Goal: Check status: Check status

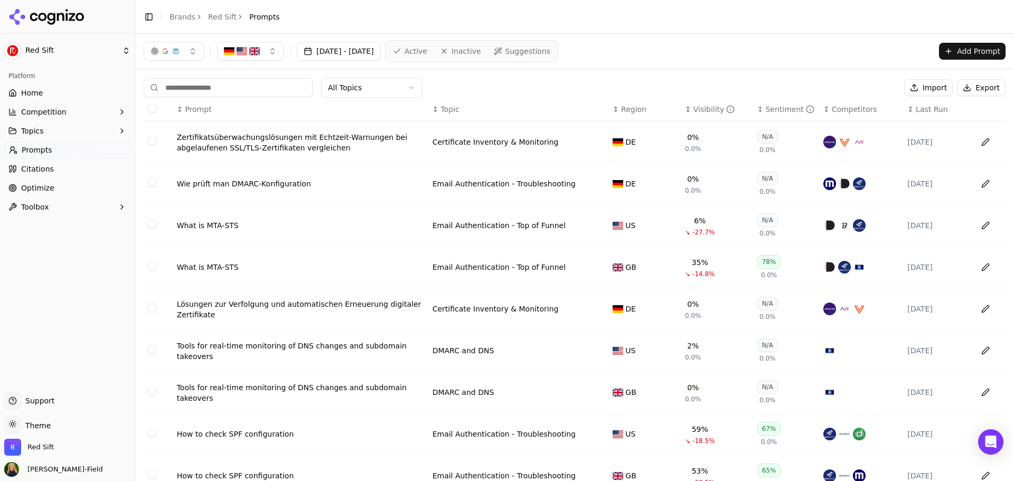
click at [41, 93] on link "Home" at bounding box center [67, 93] width 126 height 17
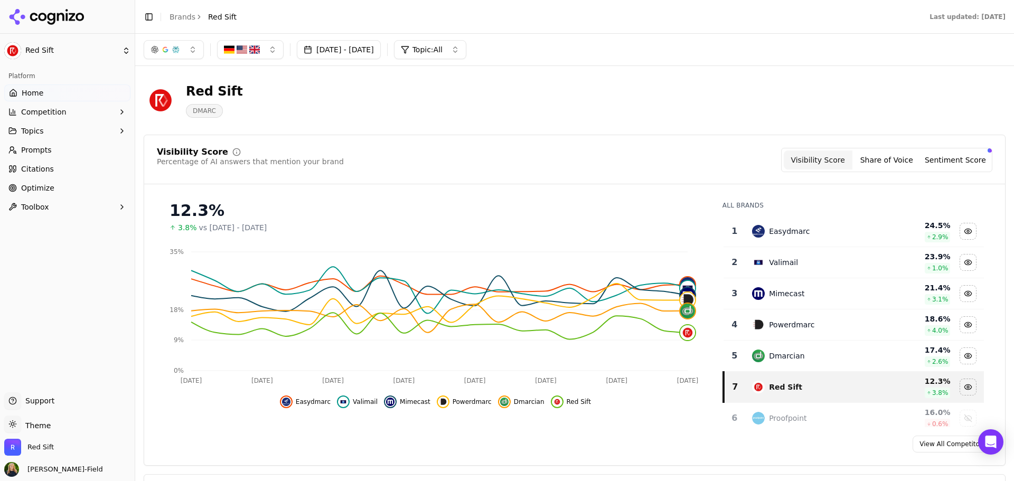
click at [185, 230] on span "3.8%" at bounding box center [187, 227] width 19 height 11
click at [371, 50] on button "[DATE] - [DATE]" at bounding box center [339, 49] width 84 height 19
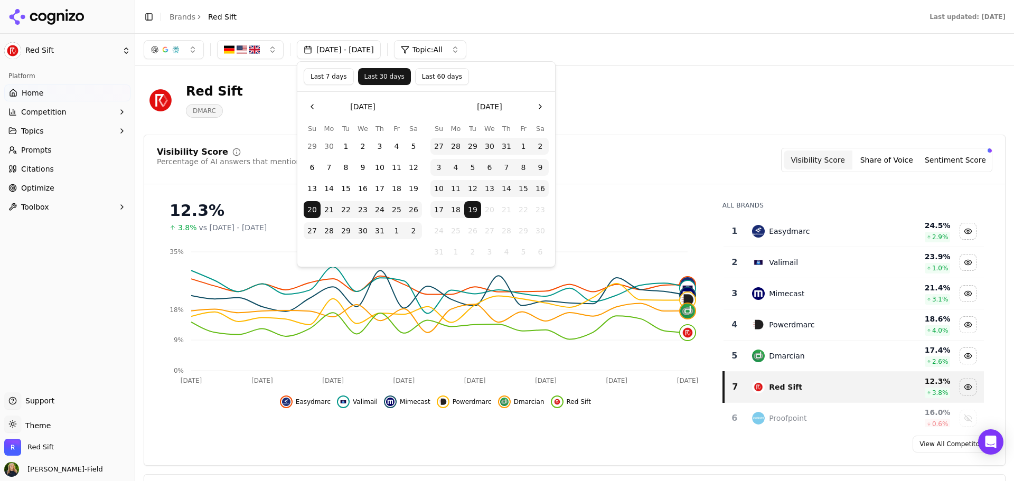
click at [330, 71] on button "Last 7 days" at bounding box center [329, 76] width 50 height 17
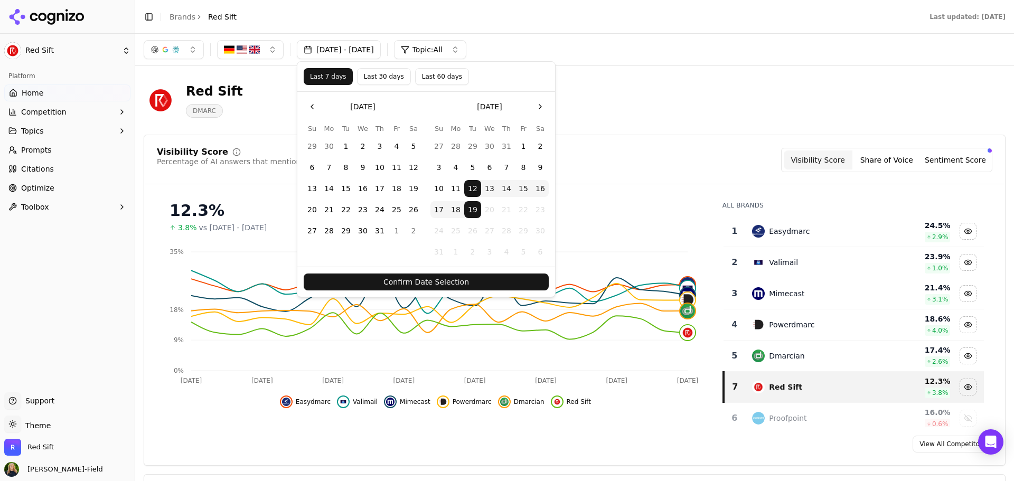
click at [452, 279] on button "Confirm Date Selection" at bounding box center [426, 282] width 245 height 17
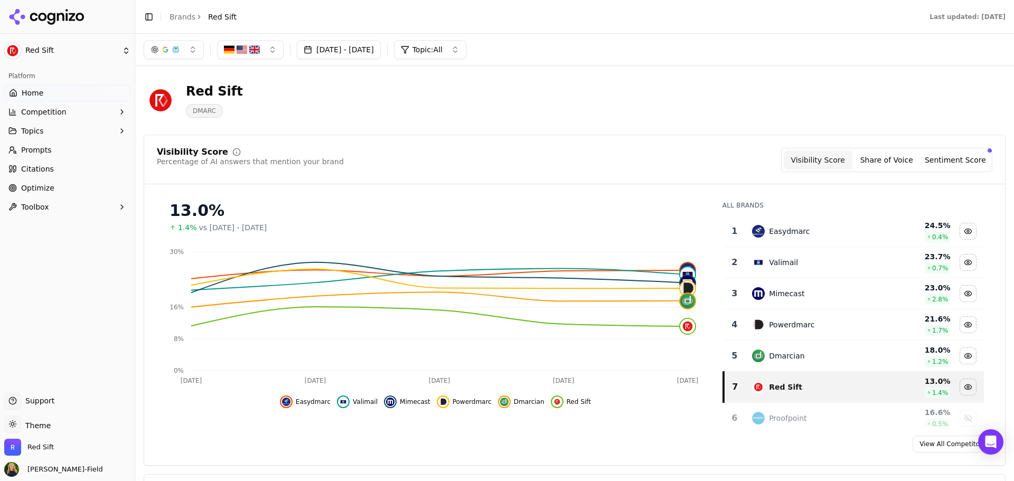
click at [381, 49] on button "[DATE] - [DATE]" at bounding box center [339, 49] width 84 height 19
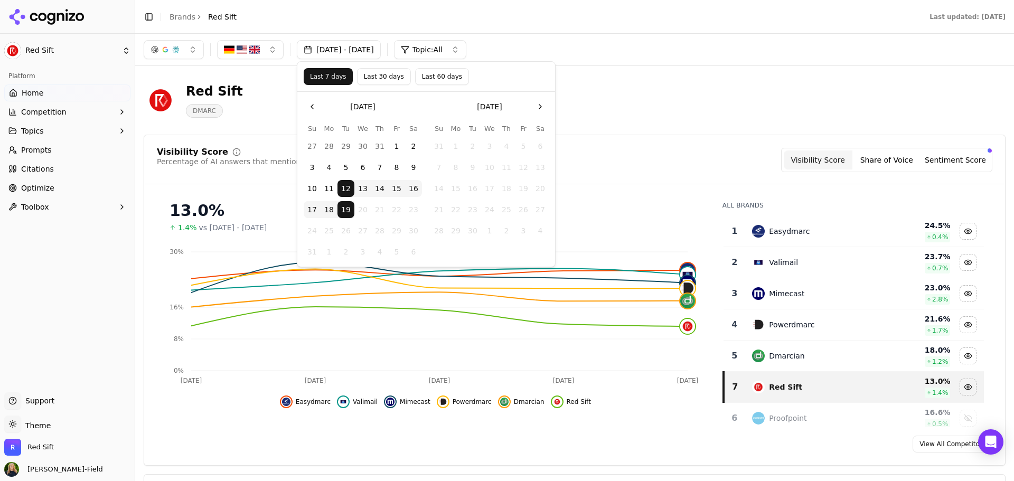
click at [431, 77] on button "Last 60 days" at bounding box center [442, 76] width 54 height 17
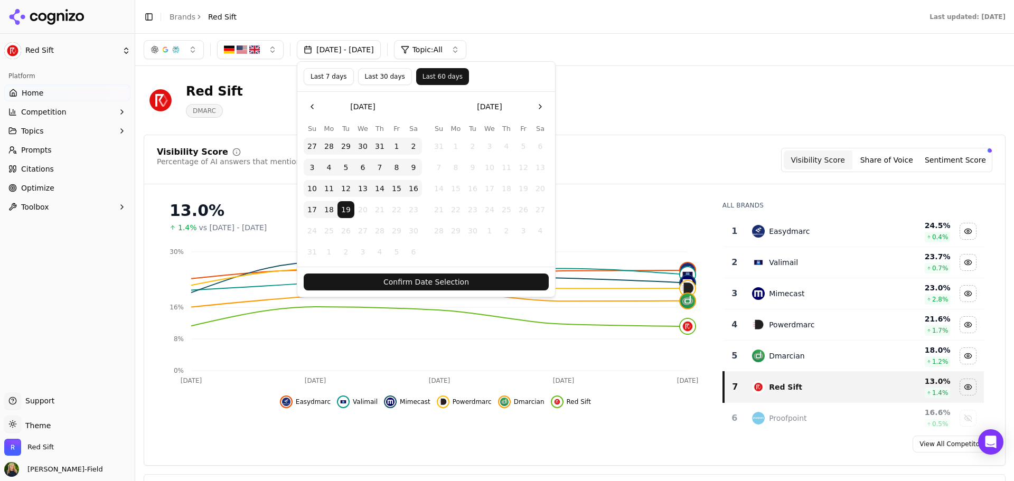
click at [409, 280] on button "Confirm Date Selection" at bounding box center [426, 282] width 245 height 17
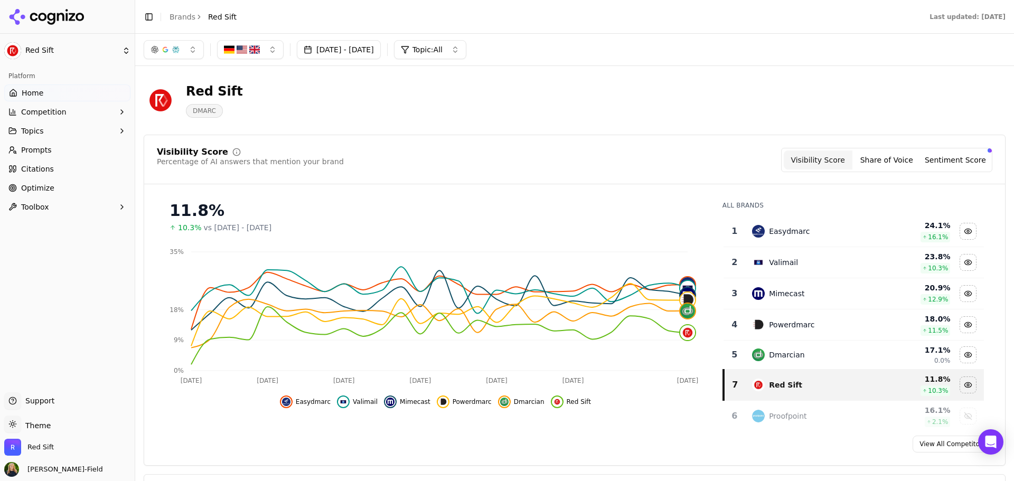
click at [377, 48] on button "[DATE] - [DATE]" at bounding box center [339, 49] width 84 height 19
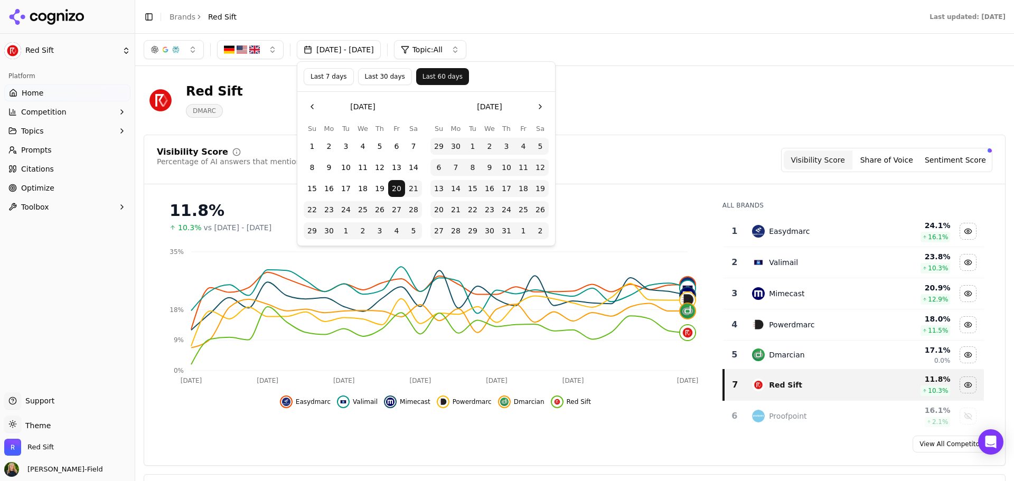
click at [334, 80] on button "Last 7 days" at bounding box center [329, 76] width 50 height 17
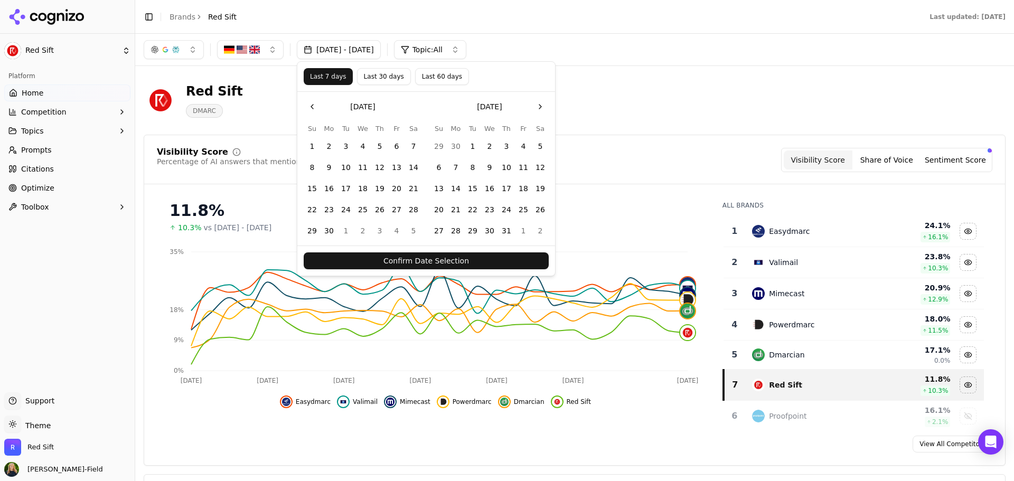
click at [432, 257] on button "Confirm Date Selection" at bounding box center [426, 260] width 245 height 17
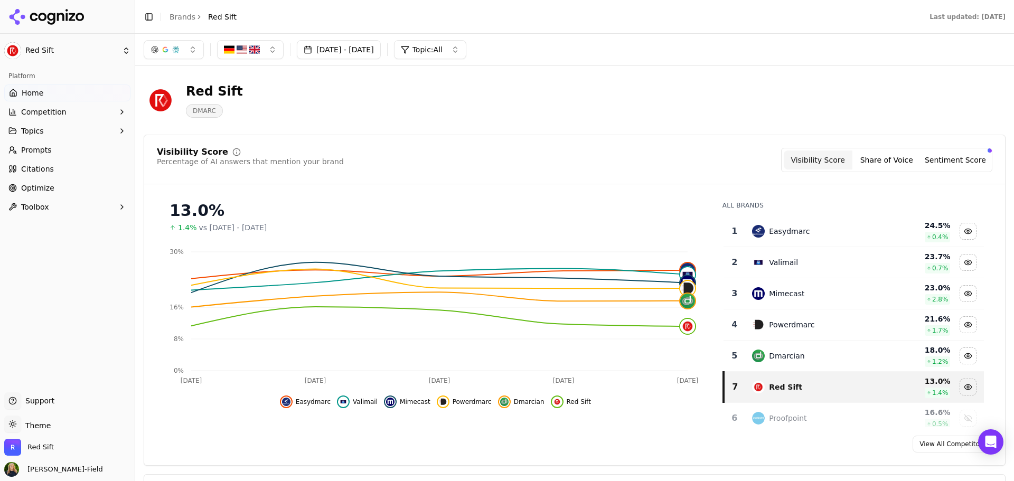
click at [381, 54] on button "[DATE] - [DATE]" at bounding box center [339, 49] width 84 height 19
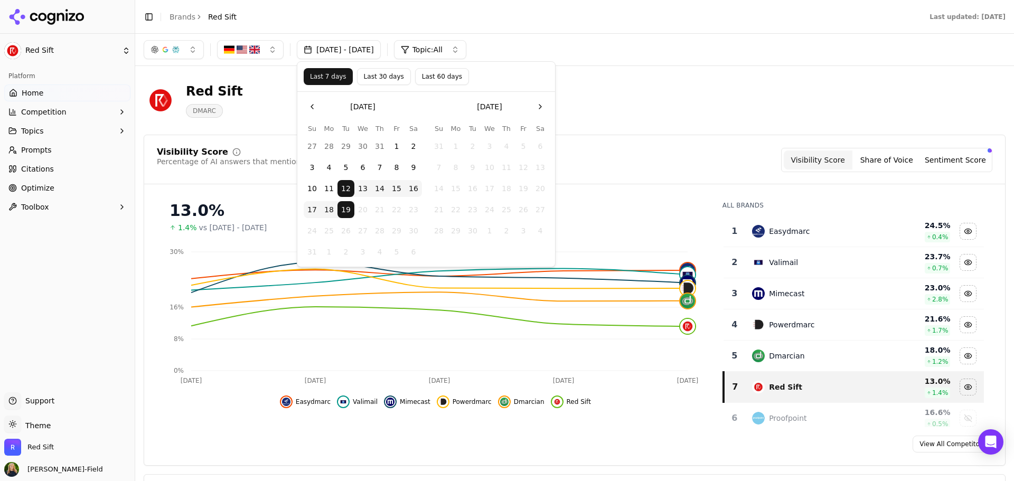
click at [380, 80] on button "Last 30 days" at bounding box center [384, 76] width 54 height 17
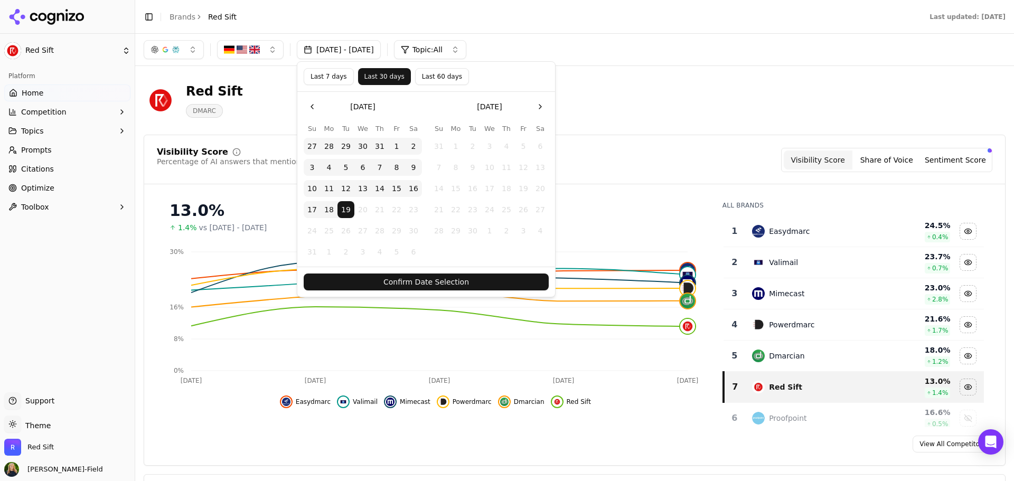
click at [425, 284] on button "Confirm Date Selection" at bounding box center [426, 282] width 245 height 17
